Goal: Transaction & Acquisition: Purchase product/service

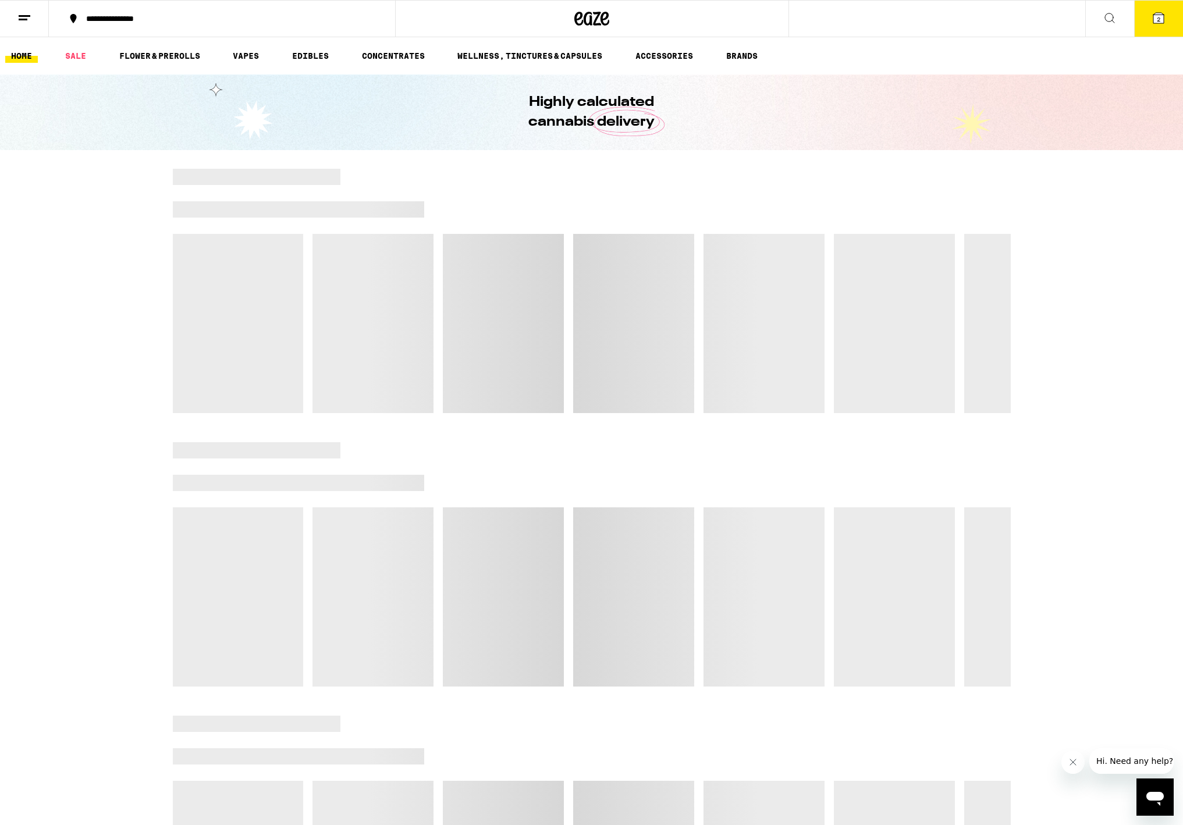
click at [1157, 23] on span "2" at bounding box center [1158, 19] width 3 height 7
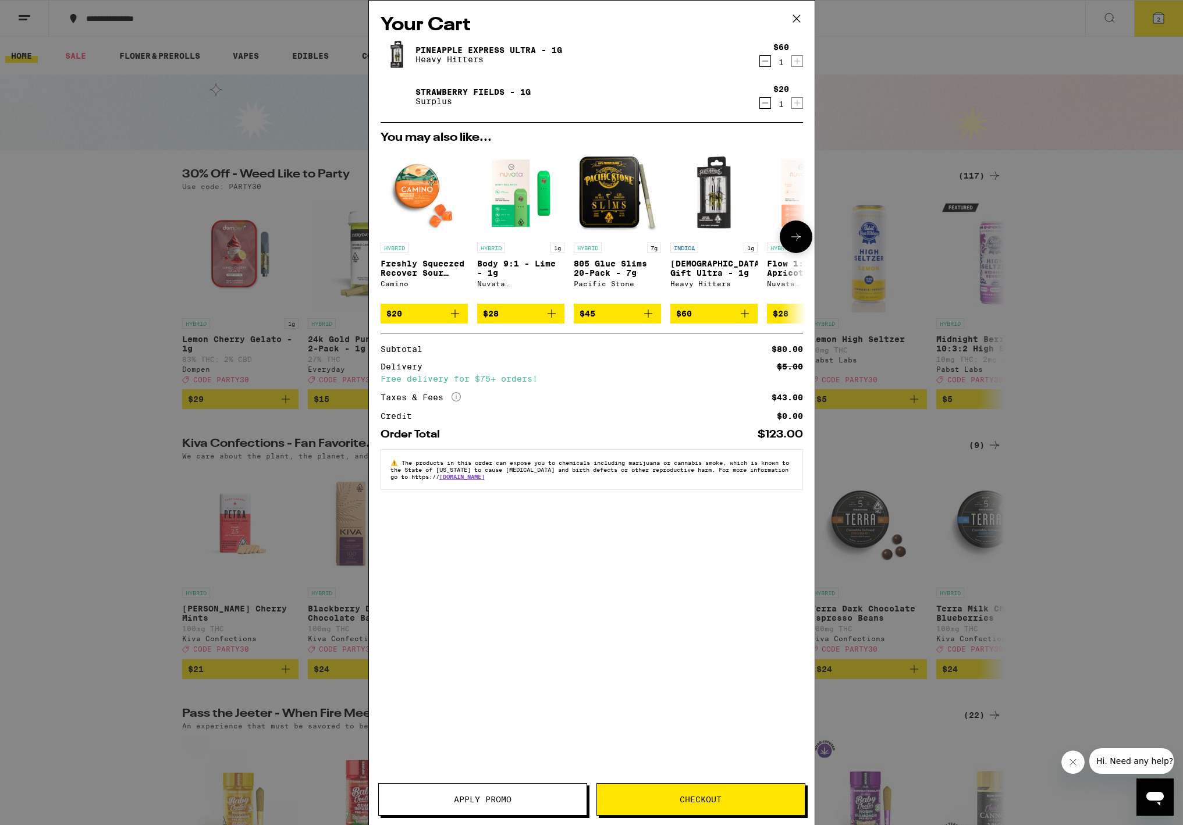
click at [522, 177] on img "Open page for Body 9:1 - Lime - 1g from Nuvata (CA)" at bounding box center [520, 193] width 87 height 87
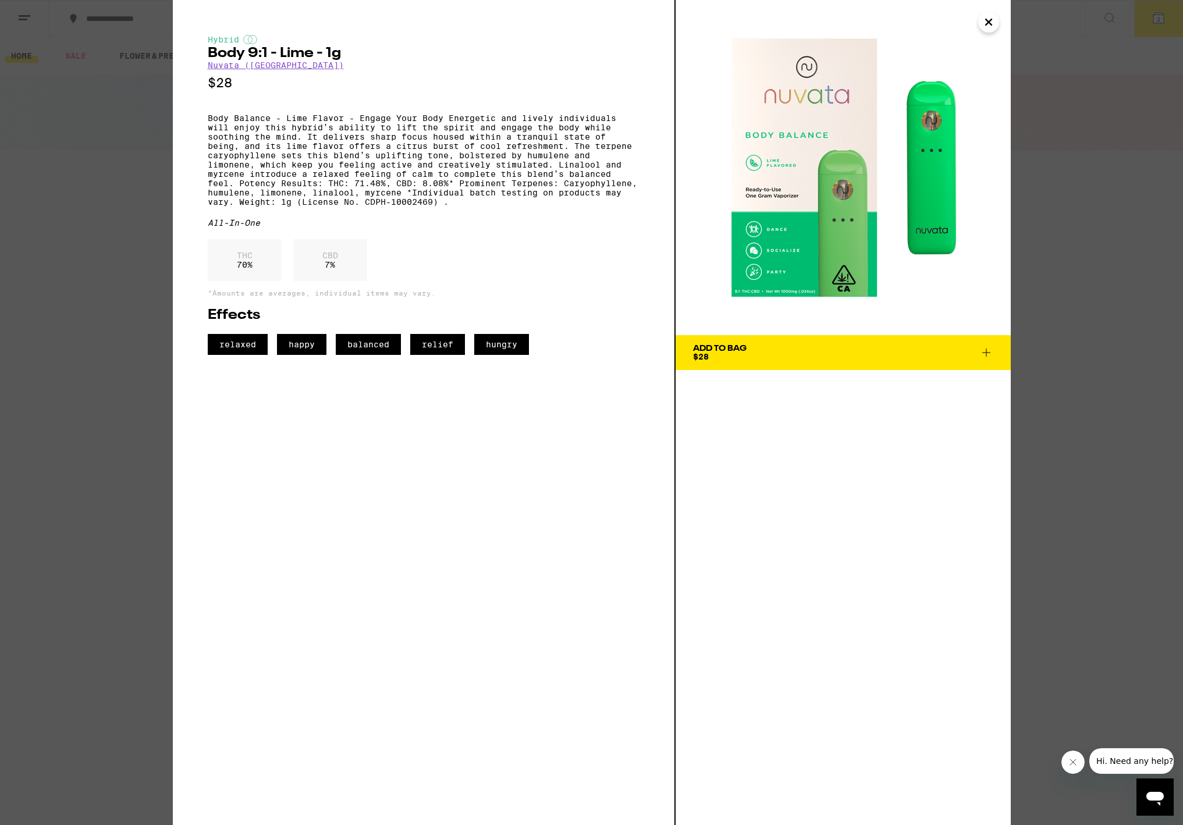
click at [817, 343] on button "Add To Bag $28" at bounding box center [843, 352] width 335 height 35
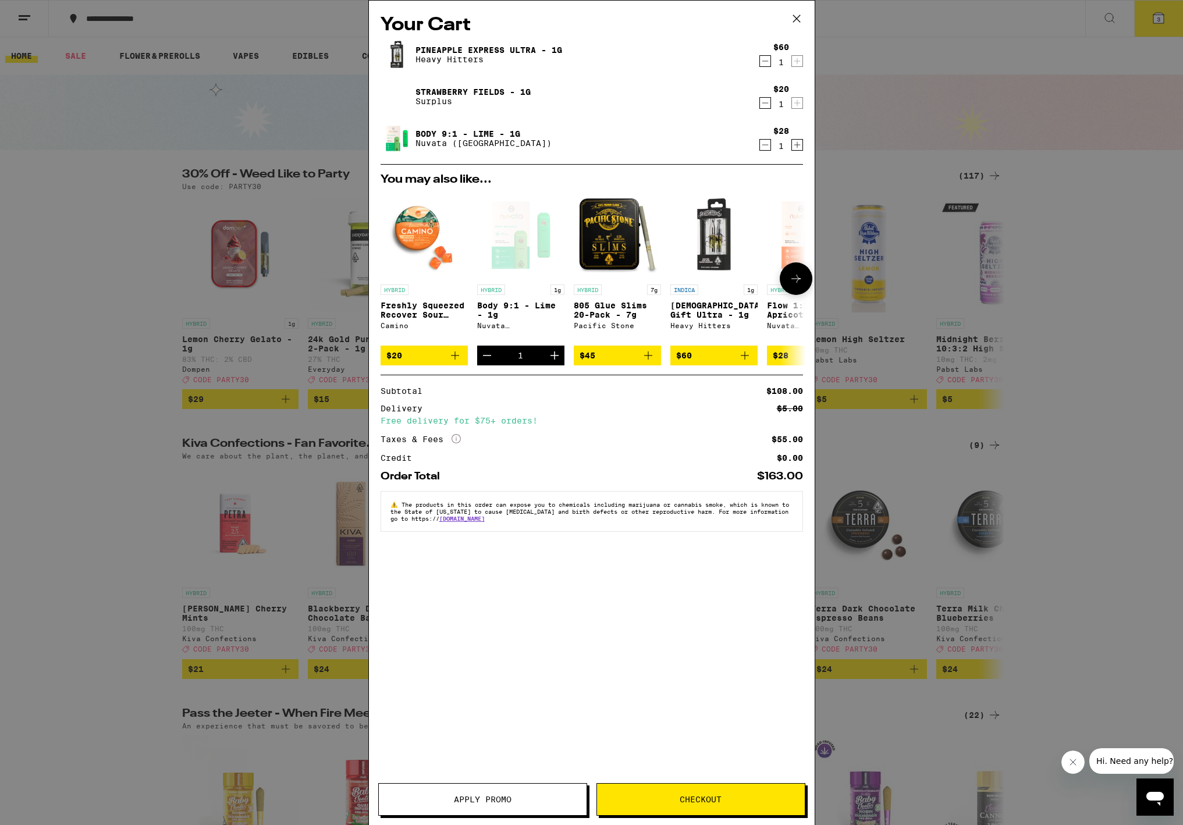
click at [799, 285] on icon at bounding box center [796, 279] width 14 height 14
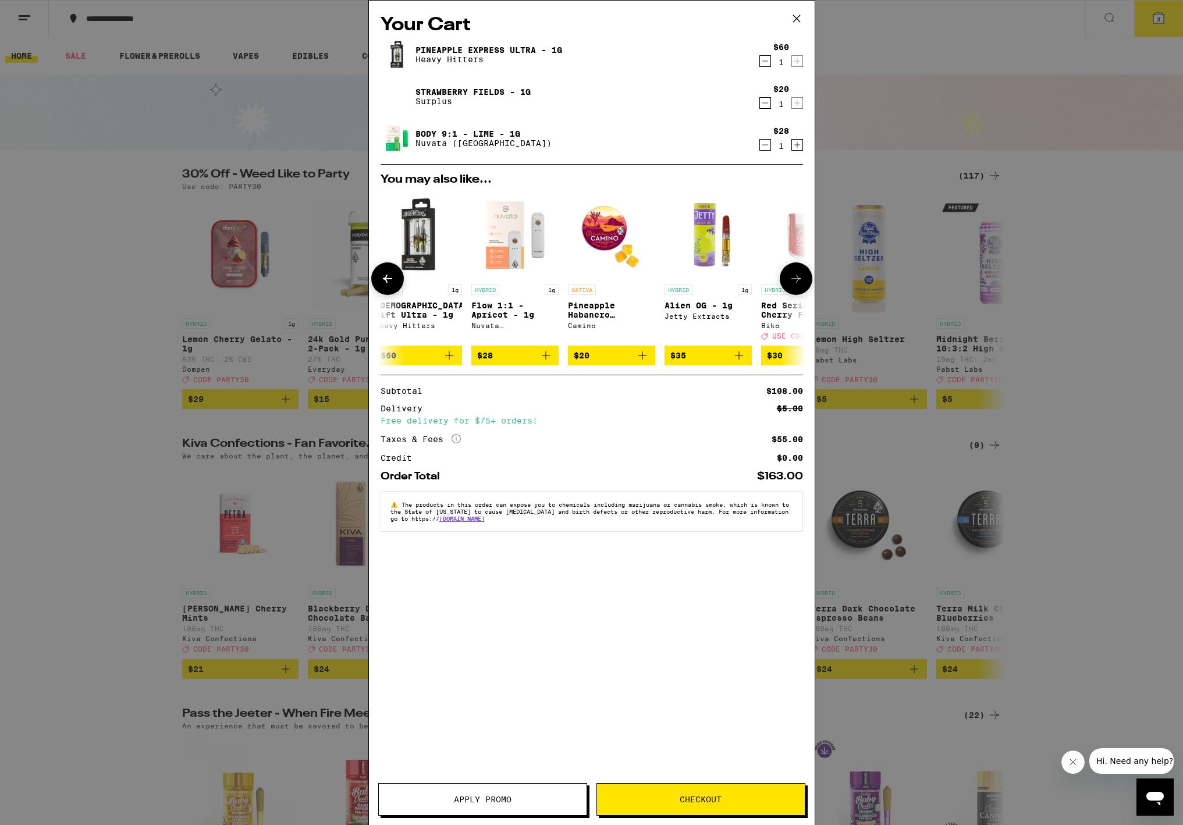
click at [512, 228] on img "Open page for Flow 1:1 - Apricot - 1g from Nuvata (CA)" at bounding box center [514, 235] width 87 height 87
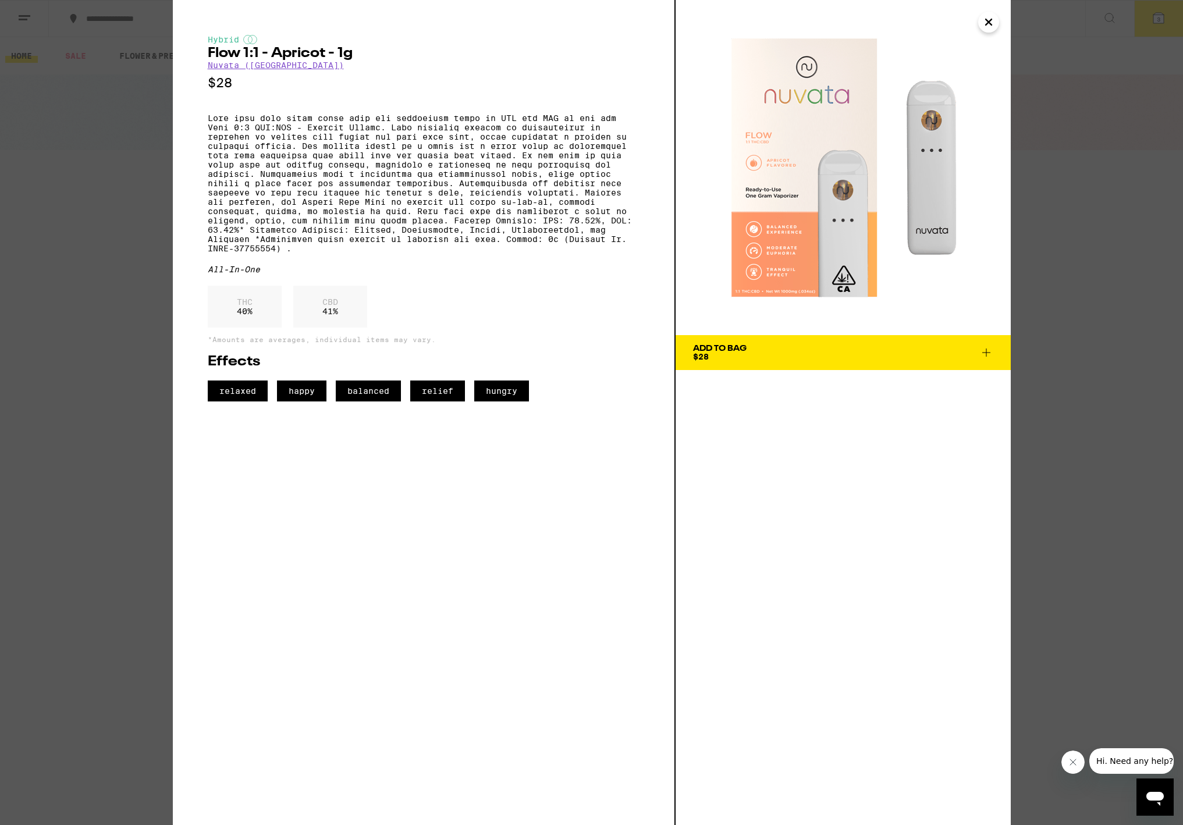
click at [759, 342] on button "Add To Bag $28" at bounding box center [843, 352] width 335 height 35
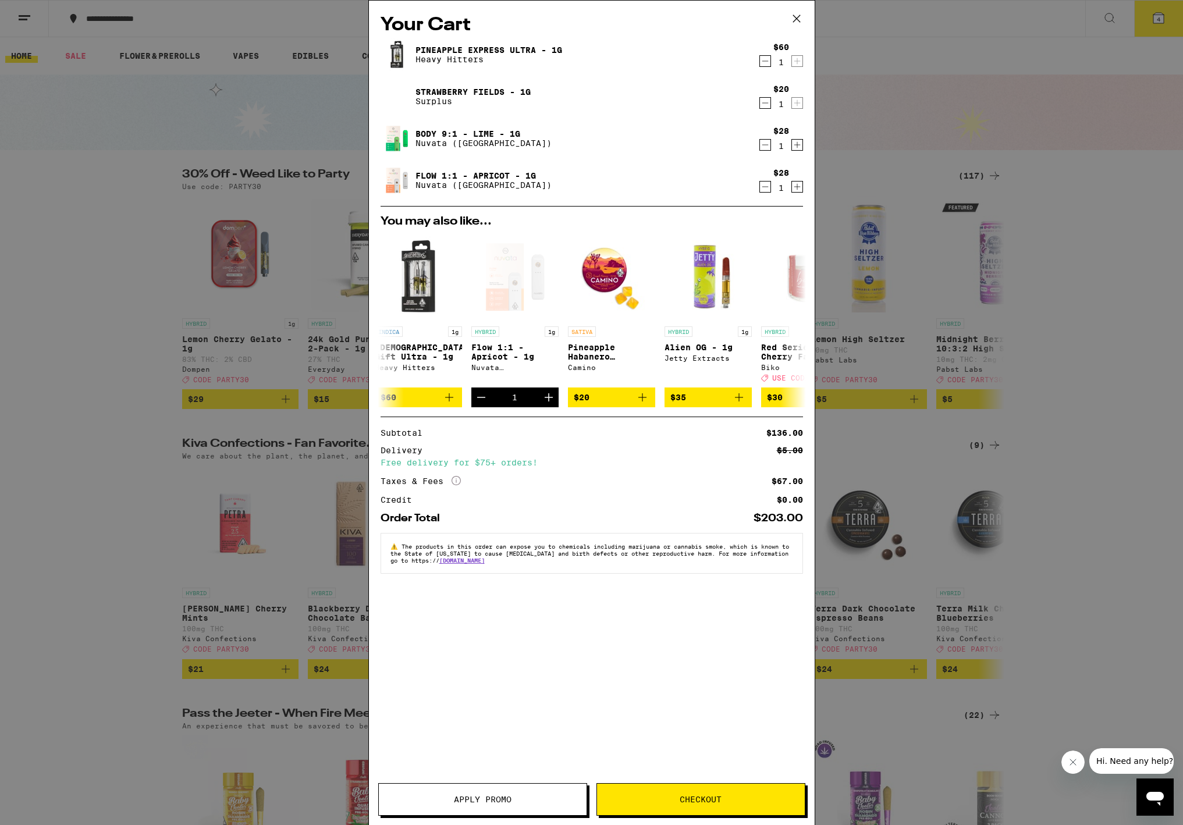
click at [760, 105] on icon "Decrement" at bounding box center [765, 103] width 10 height 14
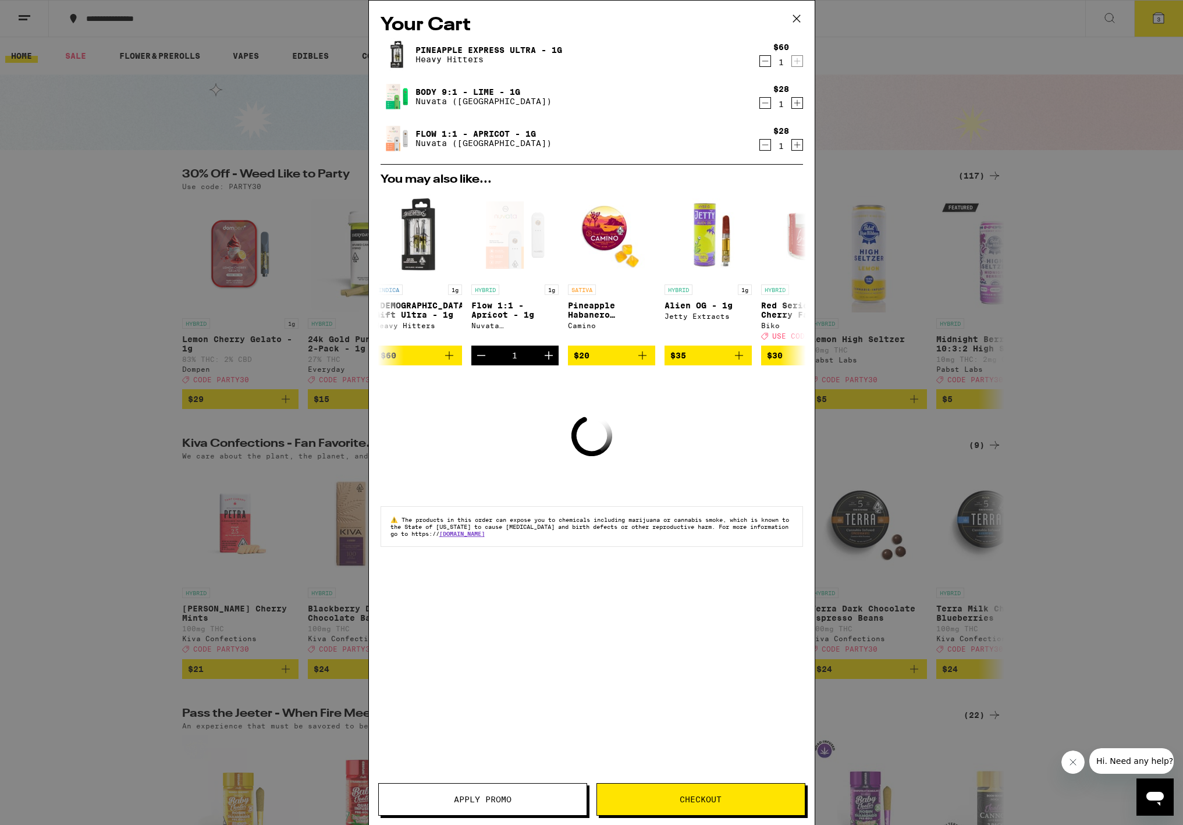
click at [767, 61] on icon "Decrement" at bounding box center [765, 61] width 10 height 14
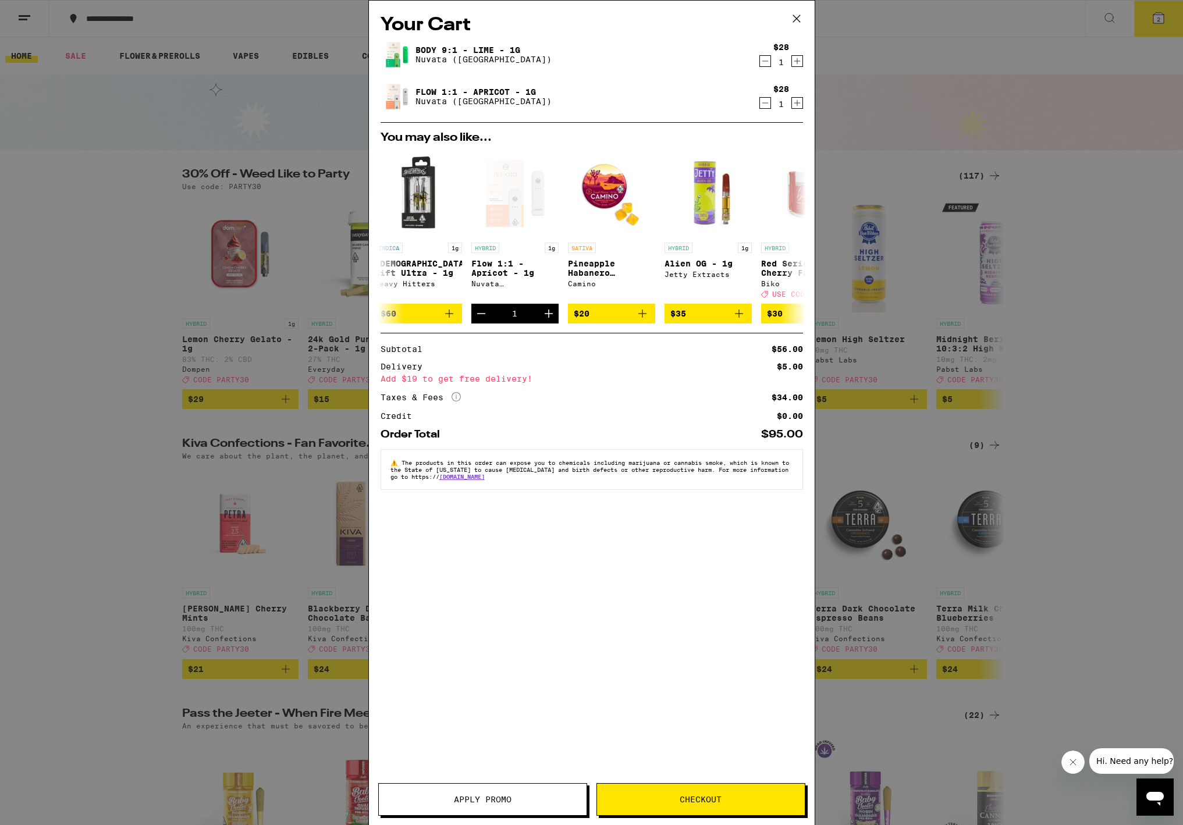
click at [671, 791] on button "Checkout" at bounding box center [701, 799] width 209 height 33
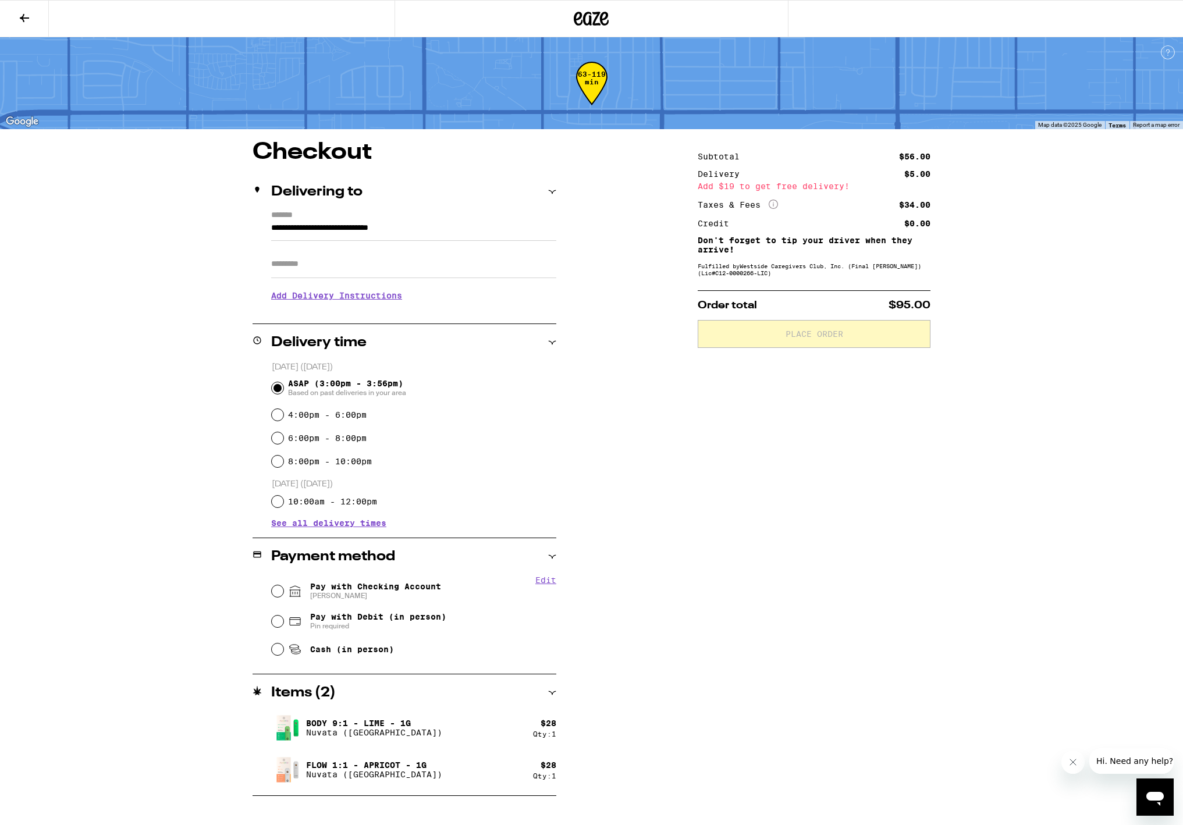
click at [396, 584] on span "Pay with Checking Account [PERSON_NAME]" at bounding box center [375, 591] width 131 height 19
click at [283, 586] on input "Pay with Checking Account [PERSON_NAME]" at bounding box center [278, 592] width 12 height 12
radio input "true"
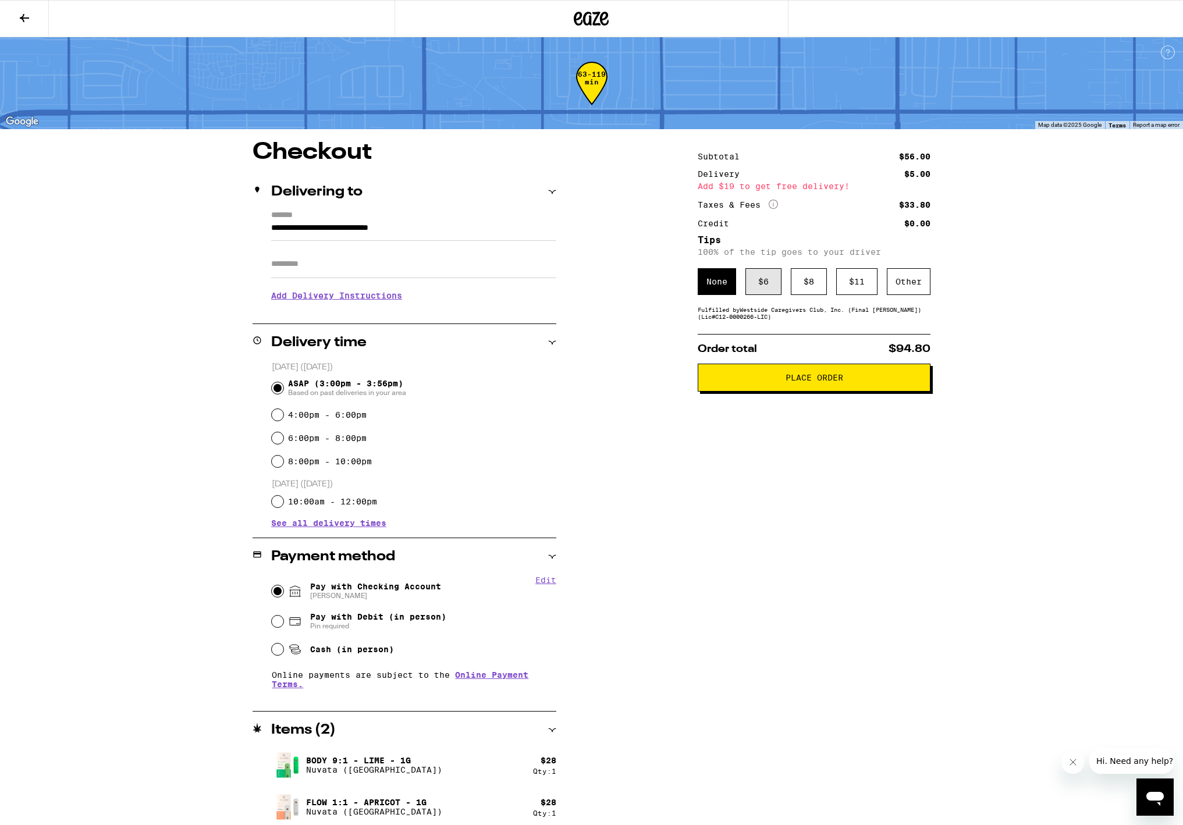
click at [762, 293] on div "$ 6" at bounding box center [764, 281] width 36 height 27
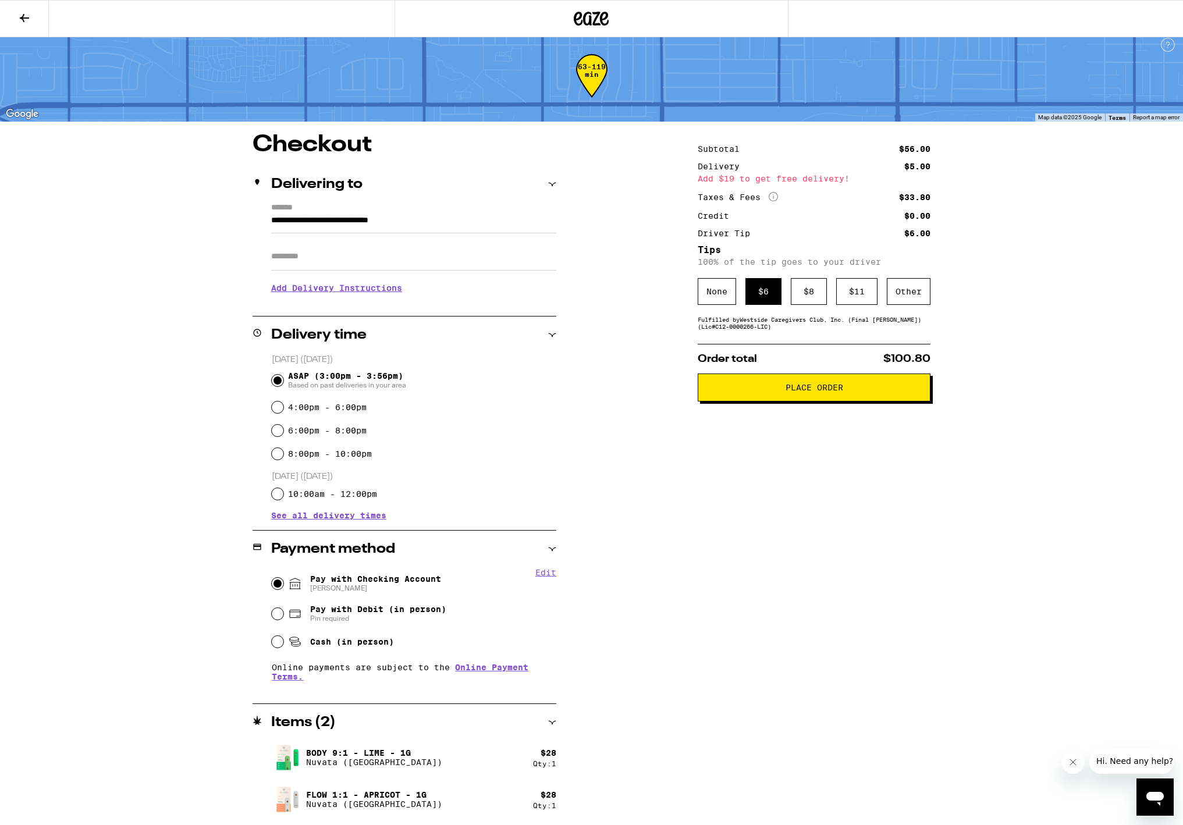
scroll to position [8, 0]
click at [813, 300] on div "$ 8" at bounding box center [809, 291] width 36 height 27
click at [862, 292] on div "$ 11" at bounding box center [856, 291] width 41 height 27
click at [773, 196] on icon "More Info" at bounding box center [773, 196] width 9 height 9
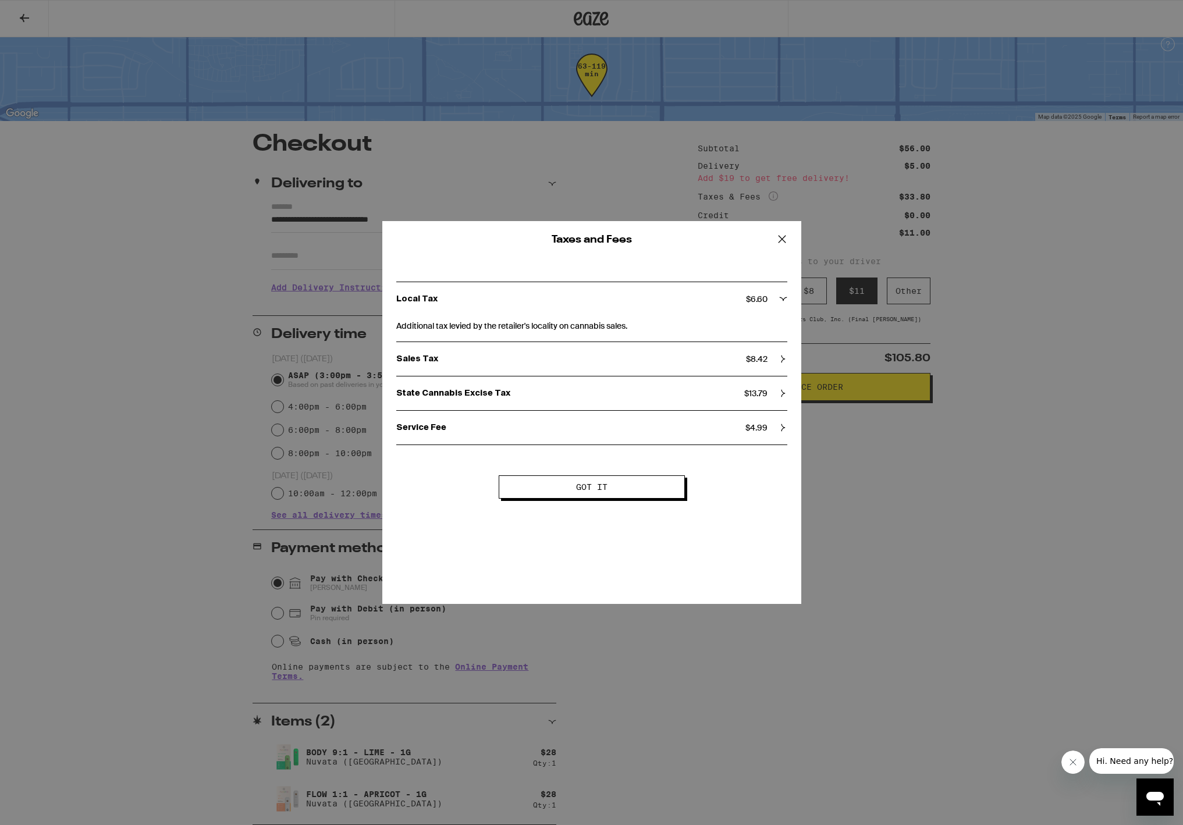
click at [781, 239] on icon at bounding box center [782, 239] width 17 height 17
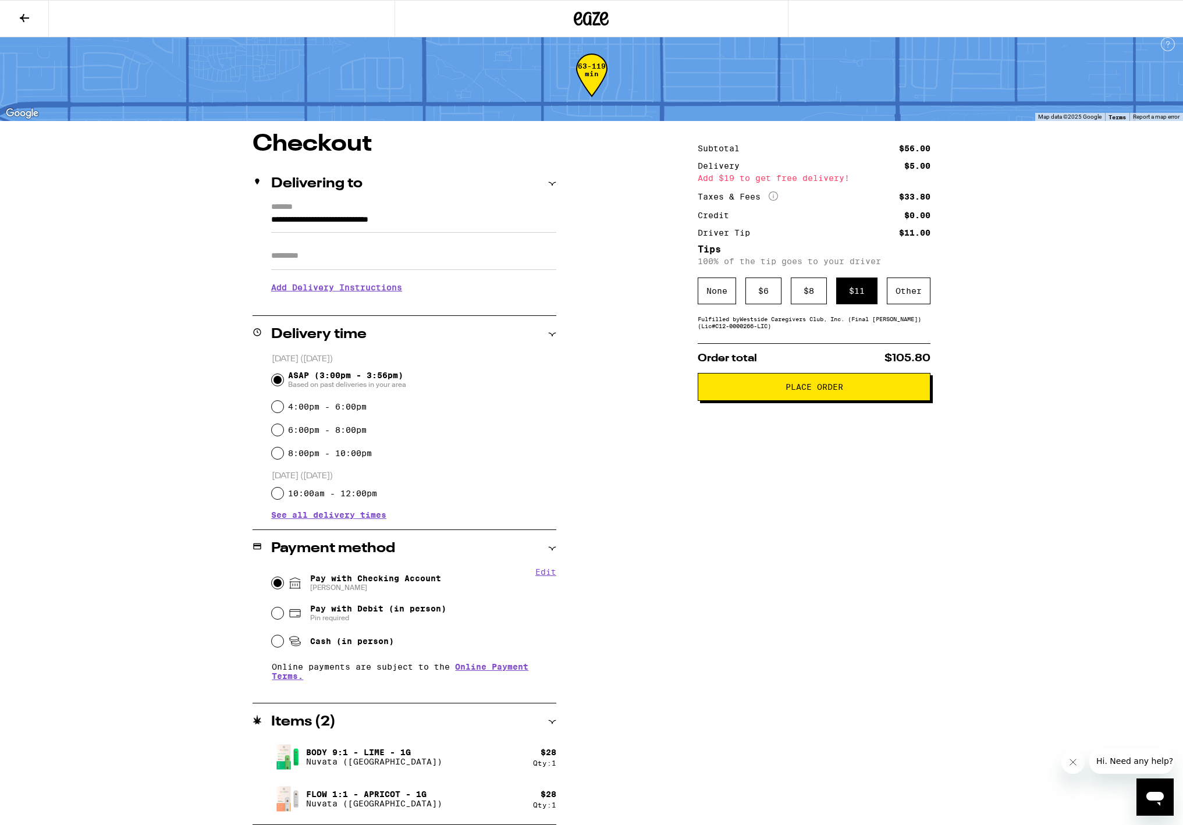
click at [815, 389] on span "Place Order" at bounding box center [815, 387] width 58 height 8
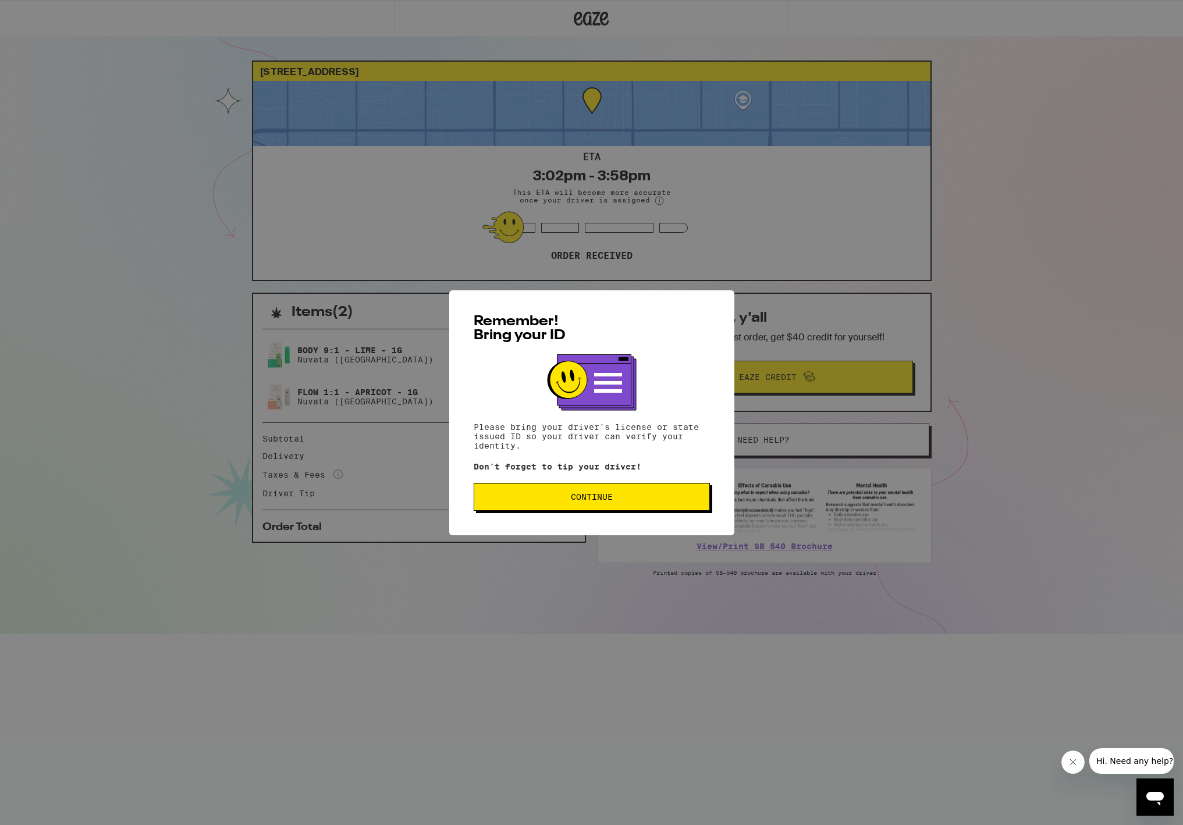
click at [683, 506] on button "Continue" at bounding box center [592, 497] width 236 height 28
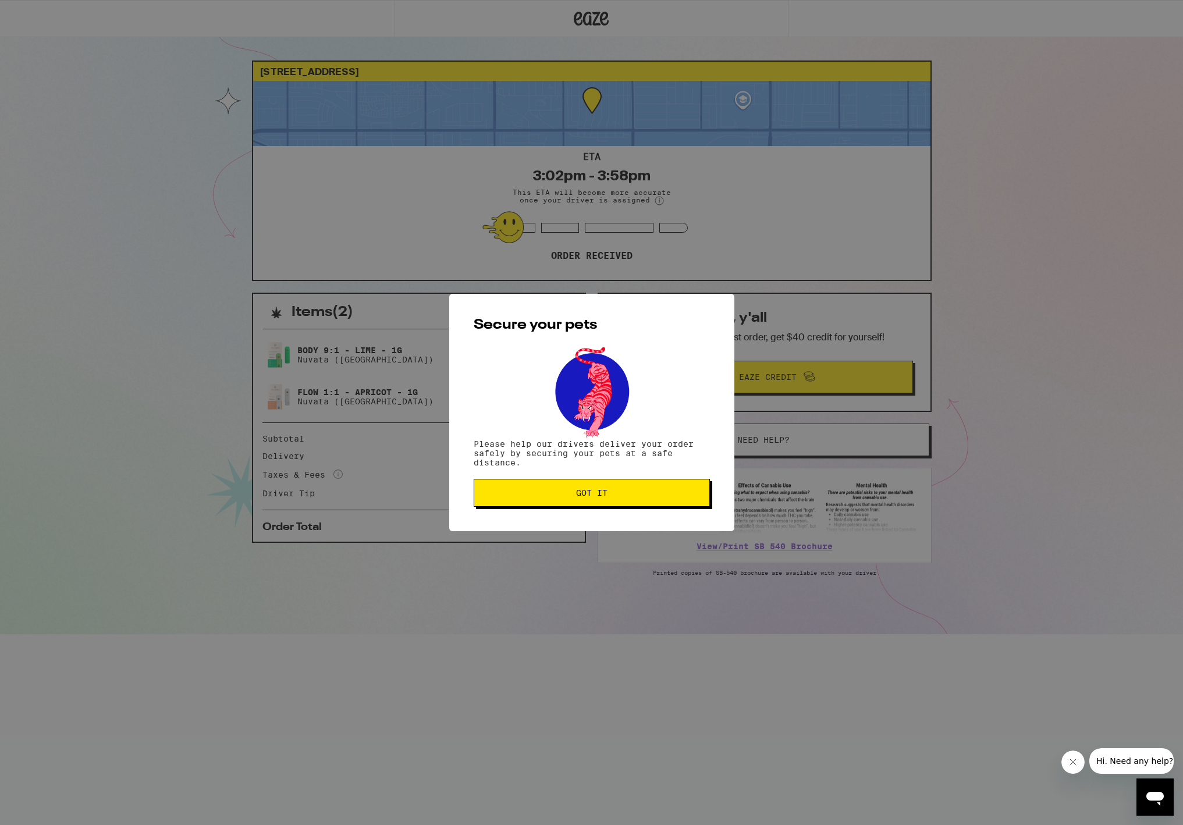
click at [634, 493] on span "Got it" at bounding box center [592, 493] width 217 height 8
